Goal: Use online tool/utility: Utilize a website feature to perform a specific function

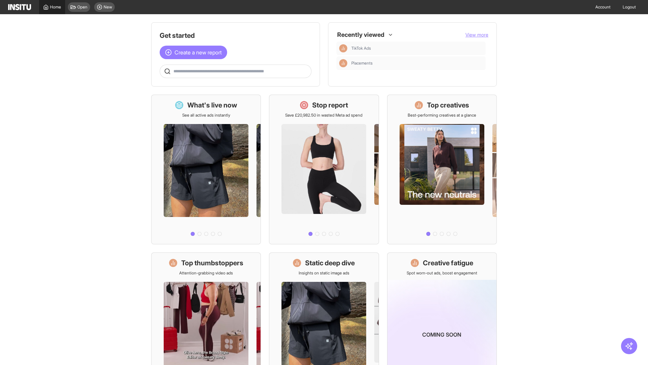
click at [52, 7] on span "Home" at bounding box center [55, 6] width 11 height 5
click at [195, 52] on span "Create a new report" at bounding box center [198, 52] width 47 height 8
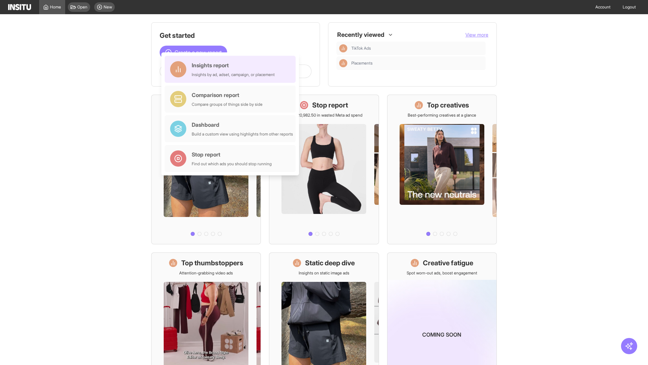
click at [232, 69] on div "Insights report Insights by ad, adset, campaign, or placement" at bounding box center [233, 69] width 83 height 16
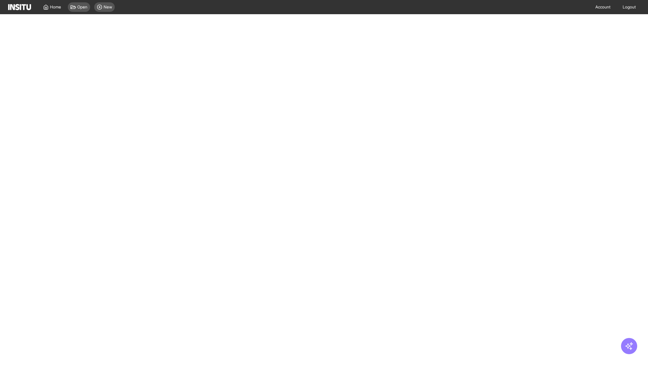
select select "**"
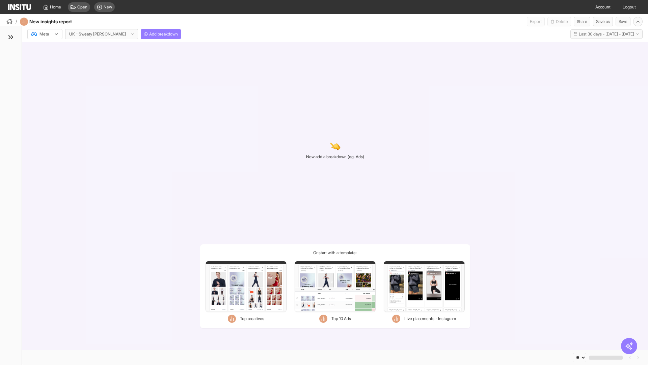
click at [45, 34] on div at bounding box center [40, 34] width 19 height 7
click at [45, 49] on span "Meta" at bounding box center [44, 49] width 9 height 6
click at [149, 34] on span "Add breakdown" at bounding box center [163, 33] width 29 height 5
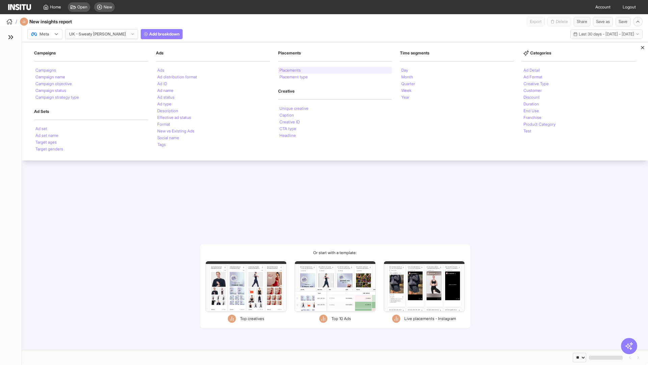
click at [291, 70] on li "Placements" at bounding box center [290, 70] width 21 height 4
